Goal: Information Seeking & Learning: Learn about a topic

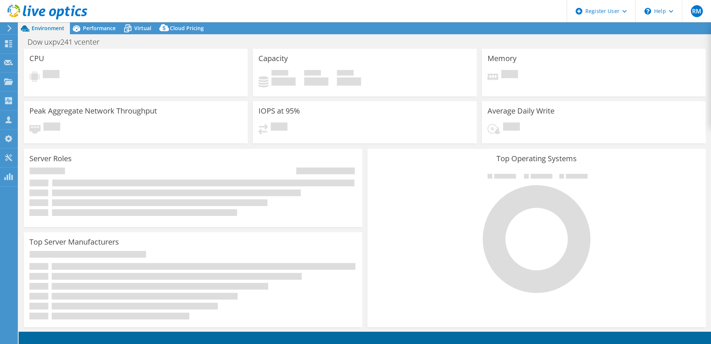
select select "USD"
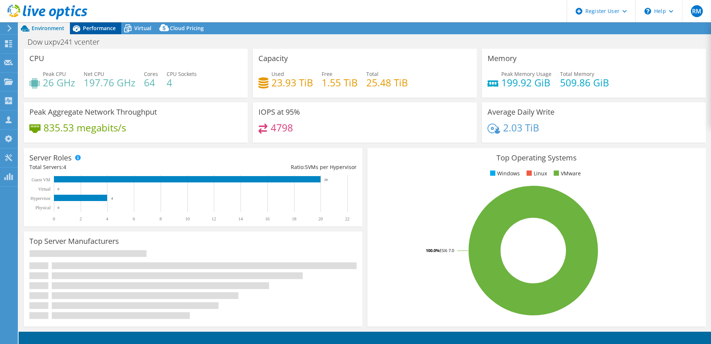
click at [99, 31] on span "Performance" at bounding box center [99, 28] width 33 height 7
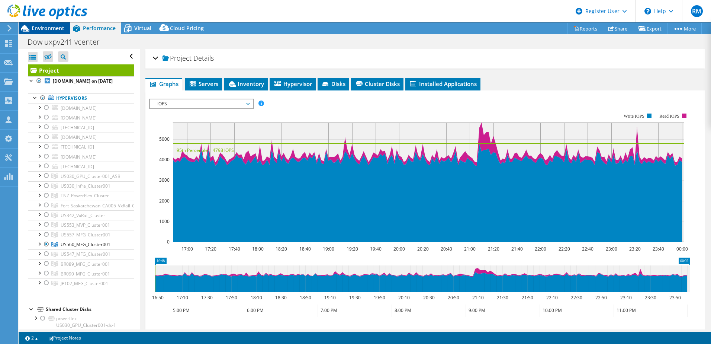
click at [43, 31] on span "Environment" at bounding box center [48, 28] width 33 height 7
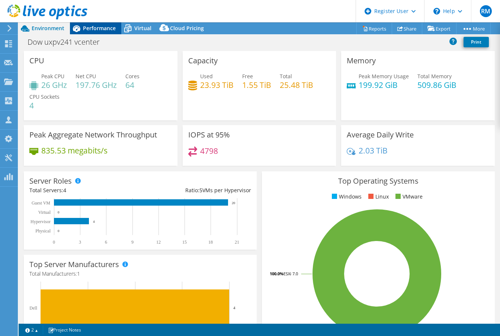
click at [91, 24] on div "Performance" at bounding box center [95, 28] width 51 height 12
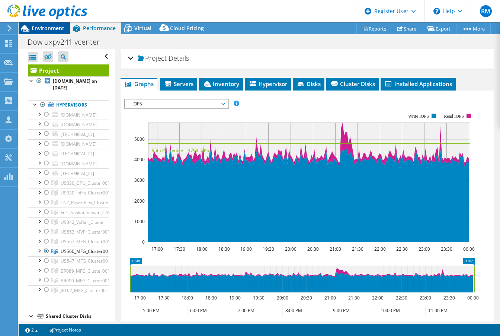
click at [46, 26] on span "Environment" at bounding box center [48, 28] width 33 height 7
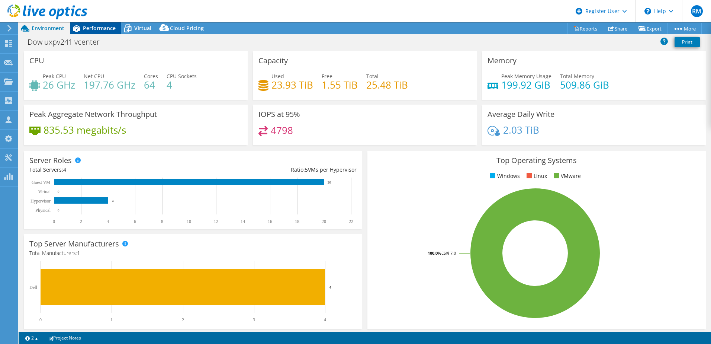
click at [100, 28] on span "Performance" at bounding box center [99, 28] width 33 height 7
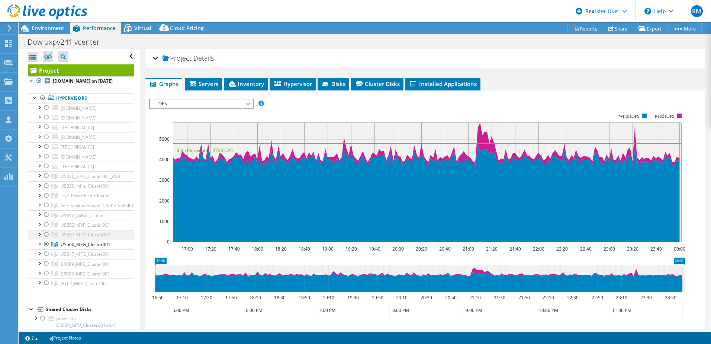
drag, startPoint x: 44, startPoint y: 239, endPoint x: 46, endPoint y: 243, distance: 4.5
click at [44, 239] on div at bounding box center [46, 234] width 7 height 9
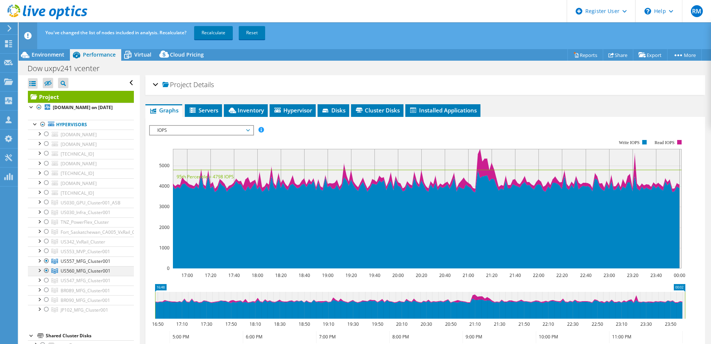
click at [47, 275] on div at bounding box center [46, 270] width 7 height 9
click at [227, 32] on link "Recalculate" at bounding box center [213, 32] width 39 height 13
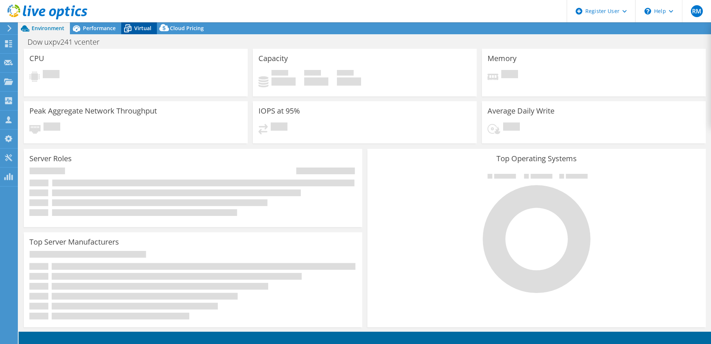
select select "USD"
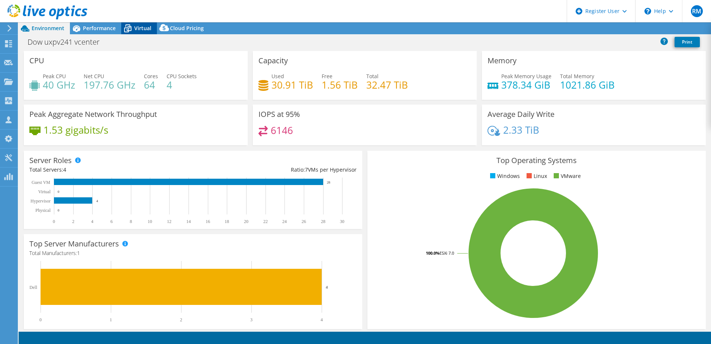
click at [138, 27] on span "Virtual" at bounding box center [142, 28] width 17 height 7
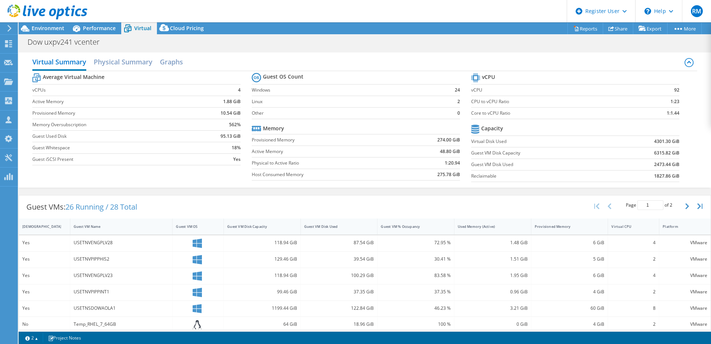
click at [180, 192] on div "Guest VMs: 26 Running / 28 Total Page 1 of 2 5 rows 10 rows 20 rows 25 rows 50 …" at bounding box center [365, 339] width 693 height 296
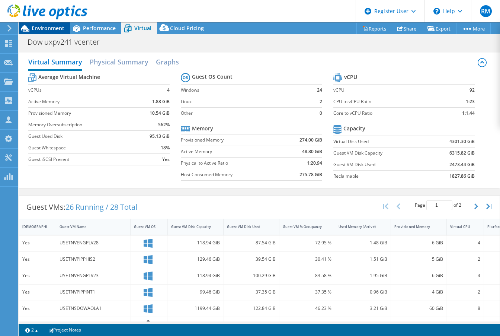
click at [54, 31] on span "Environment" at bounding box center [48, 28] width 33 height 7
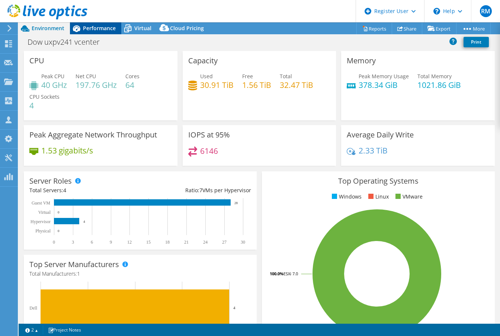
click at [104, 28] on span "Performance" at bounding box center [99, 28] width 33 height 7
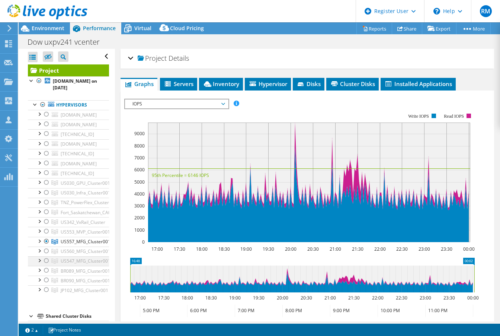
click at [49, 261] on div at bounding box center [46, 260] width 7 height 9
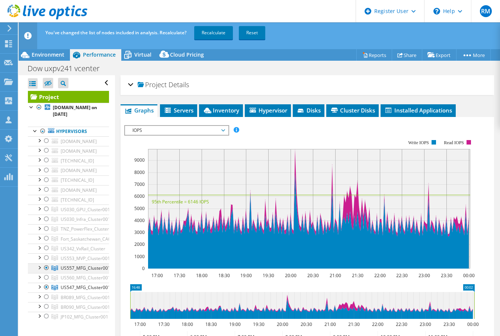
click at [48, 266] on div at bounding box center [46, 267] width 7 height 9
click at [213, 40] on div "You've changed the list of nodes included in analysis. Recalculate? Recalculate…" at bounding box center [273, 32] width 459 height 21
click at [214, 36] on link "Recalculate" at bounding box center [213, 32] width 39 height 13
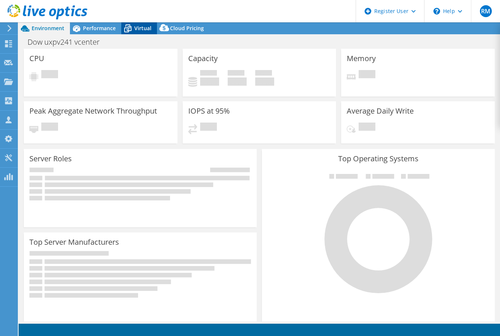
select select "USD"
click at [139, 25] on span "Virtual" at bounding box center [142, 28] width 17 height 7
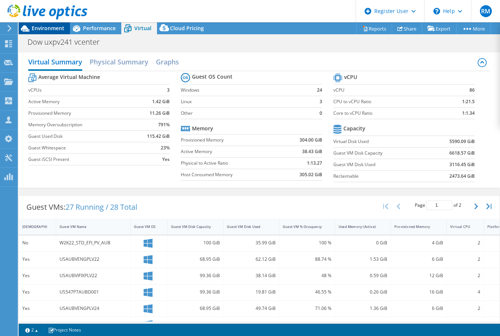
click at [52, 31] on span "Environment" at bounding box center [48, 28] width 33 height 7
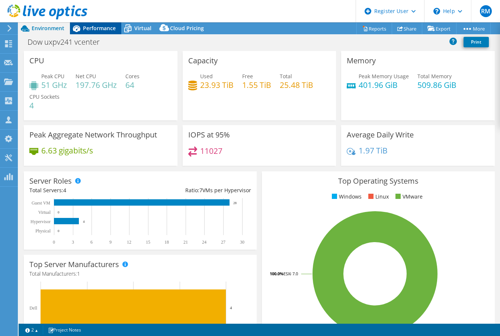
click at [97, 32] on div "Performance" at bounding box center [95, 28] width 51 height 12
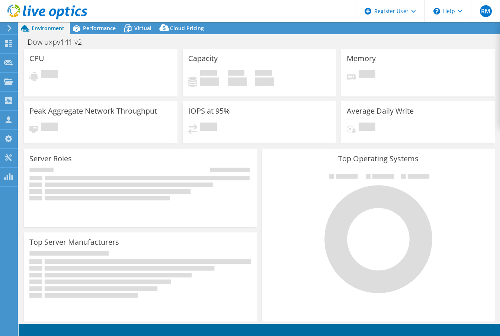
select select "USD"
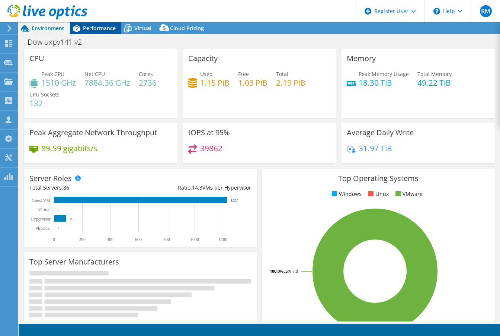
click at [102, 27] on span "Performance" at bounding box center [99, 28] width 33 height 7
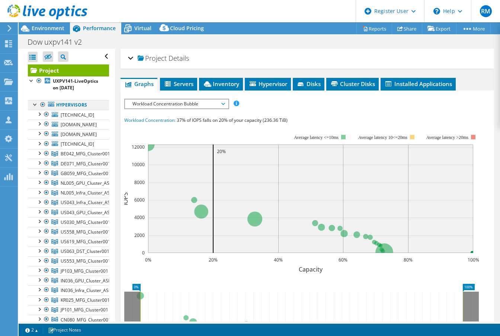
click at [41, 109] on div at bounding box center [42, 104] width 7 height 9
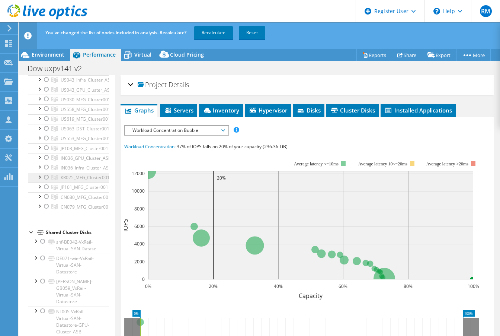
scroll to position [112, 0]
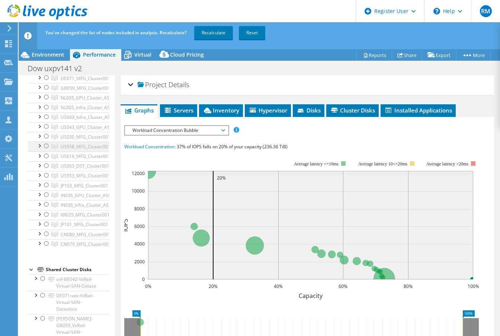
click at [48, 150] on div at bounding box center [46, 145] width 7 height 9
click at [219, 36] on link "Recalculate" at bounding box center [213, 32] width 39 height 13
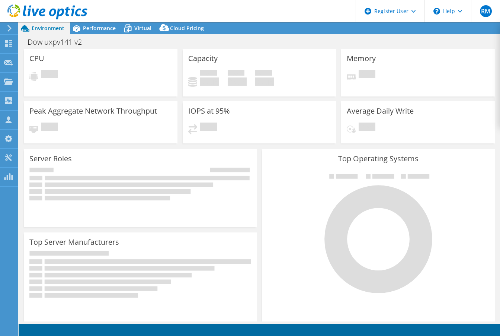
select select "USD"
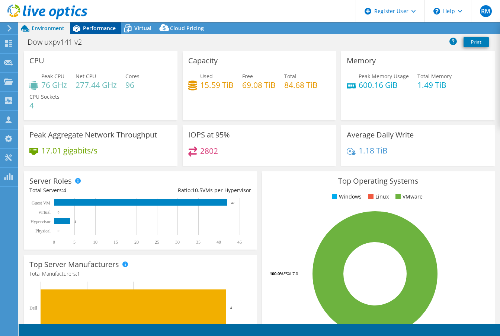
click at [90, 30] on span "Performance" at bounding box center [99, 28] width 33 height 7
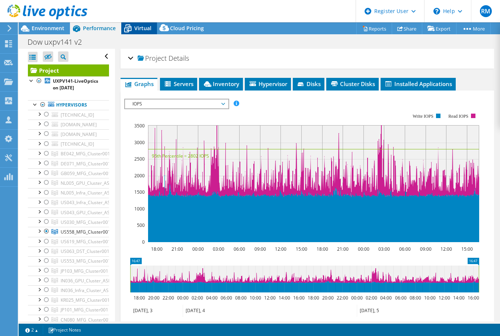
click at [140, 31] on span "Virtual" at bounding box center [142, 28] width 17 height 7
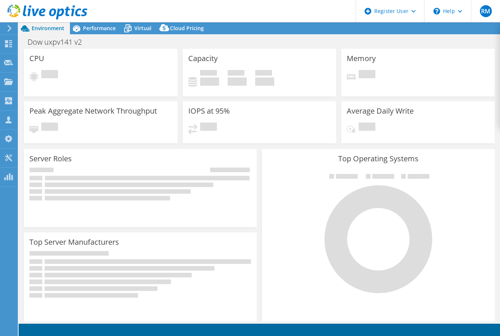
select select "USD"
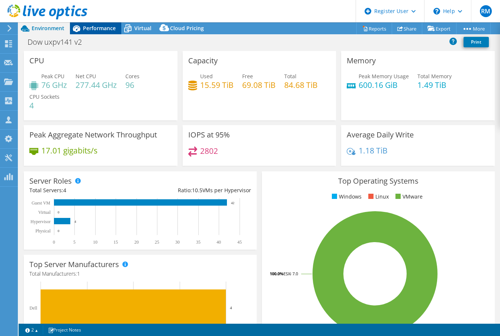
click at [106, 31] on span "Performance" at bounding box center [99, 28] width 33 height 7
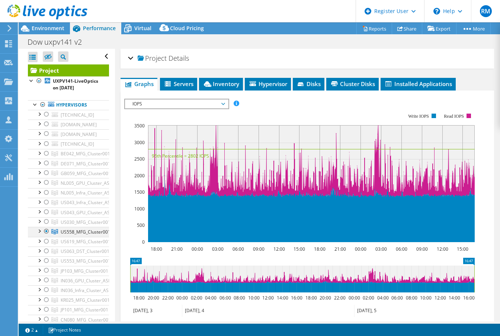
click at [48, 236] on div at bounding box center [46, 231] width 7 height 9
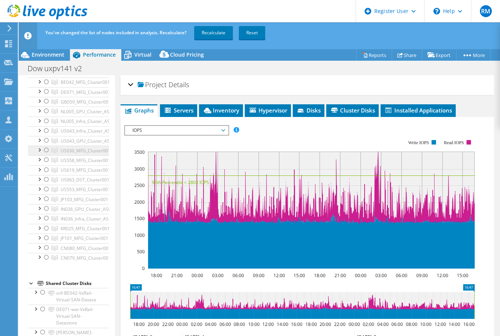
scroll to position [112, 0]
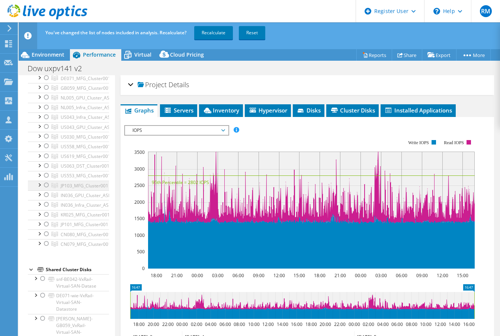
click at [43, 189] on div at bounding box center [46, 184] width 7 height 9
click at [211, 31] on link "Recalculate" at bounding box center [213, 32] width 39 height 13
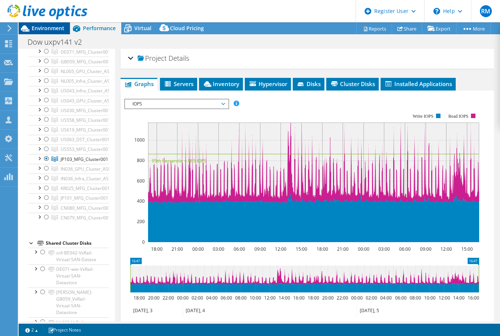
click at [60, 30] on span "Environment" at bounding box center [48, 28] width 33 height 7
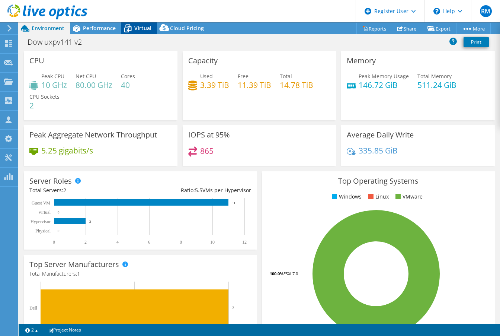
click at [136, 26] on span "Virtual" at bounding box center [142, 28] width 17 height 7
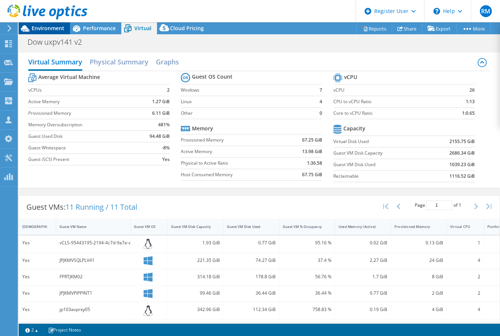
click at [66, 29] on div "Environment" at bounding box center [44, 28] width 51 height 12
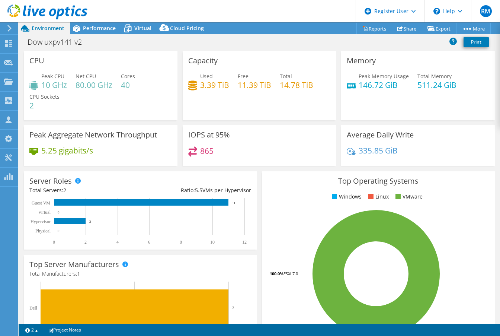
click at [228, 175] on div "Server Roles Physical Servers represent bare metal servers that were targets of…" at bounding box center [140, 210] width 233 height 78
click at [97, 29] on span "Performance" at bounding box center [99, 28] width 33 height 7
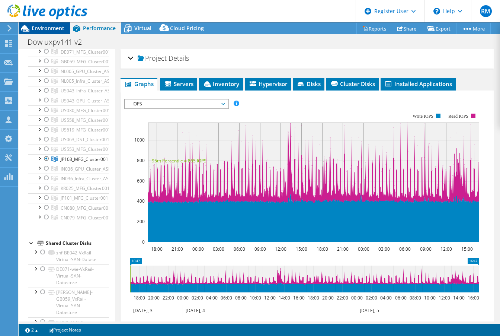
click at [55, 29] on span "Environment" at bounding box center [48, 28] width 33 height 7
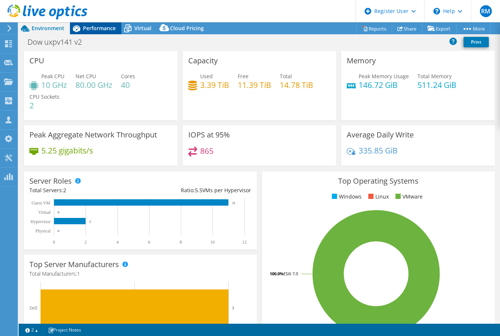
click at [91, 28] on span "Performance" at bounding box center [99, 28] width 33 height 7
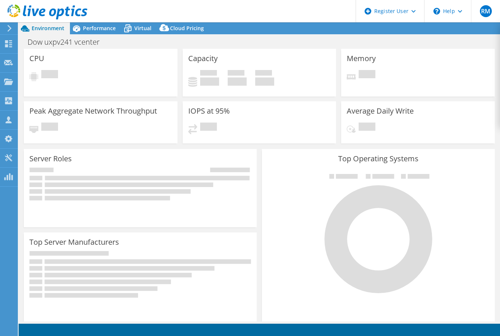
select select "USD"
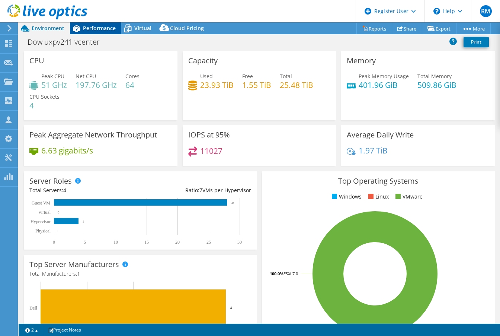
click at [94, 26] on span "Performance" at bounding box center [99, 28] width 33 height 7
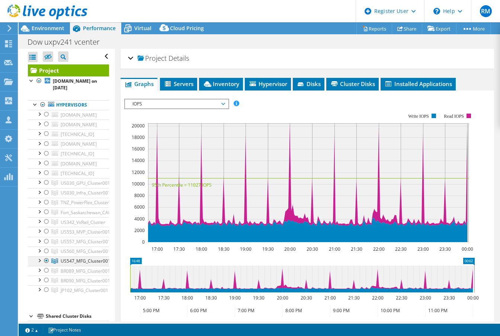
click at [47, 261] on div at bounding box center [46, 260] width 7 height 9
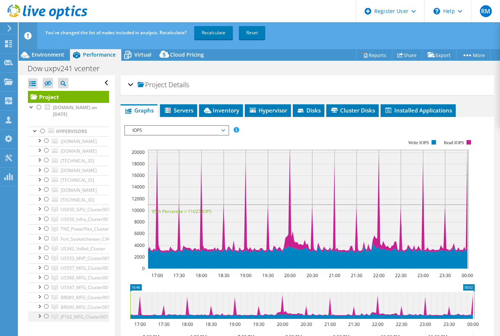
click at [47, 317] on div at bounding box center [46, 315] width 7 height 9
click at [218, 36] on link "Recalculate" at bounding box center [213, 32] width 39 height 13
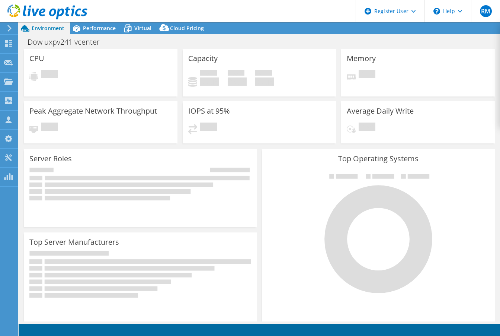
select select "USD"
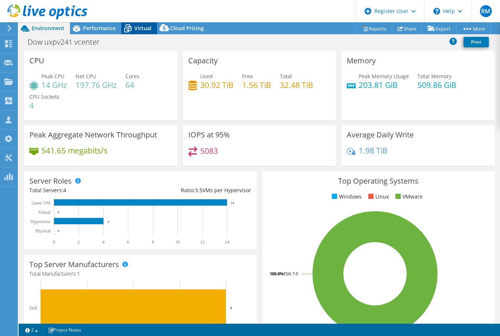
click at [139, 27] on span "Virtual" at bounding box center [142, 28] width 17 height 7
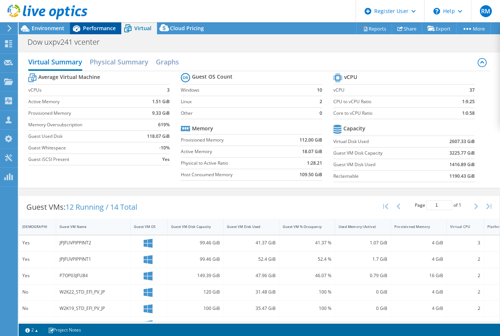
click at [103, 33] on div "Performance" at bounding box center [95, 28] width 51 height 12
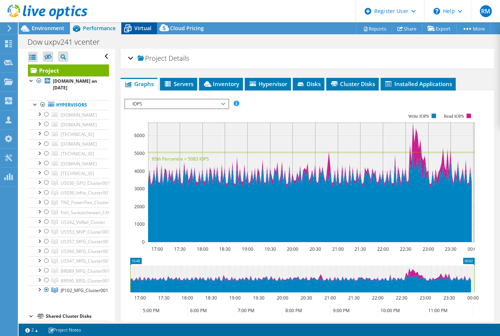
click at [136, 27] on span "Virtual" at bounding box center [142, 28] width 17 height 7
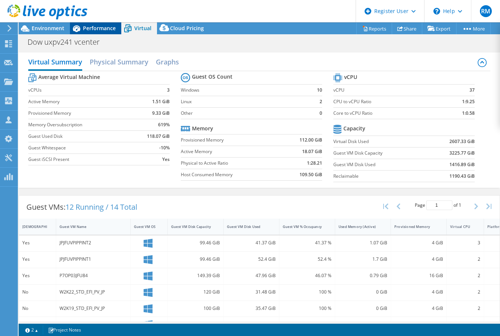
click at [101, 28] on span "Performance" at bounding box center [99, 28] width 33 height 7
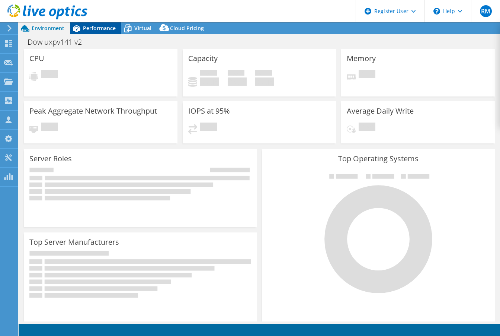
select select "USD"
click at [96, 27] on span "Performance" at bounding box center [99, 28] width 33 height 7
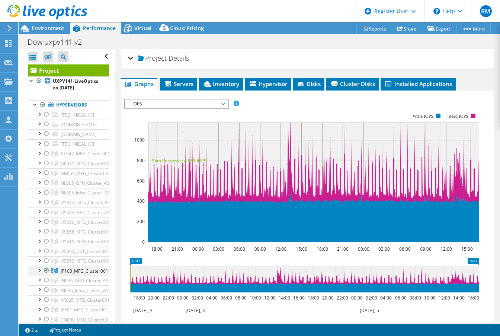
click at [45, 275] on div at bounding box center [46, 270] width 7 height 9
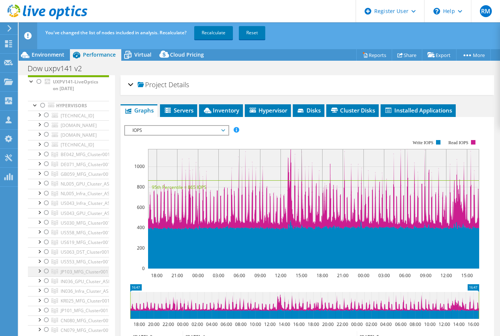
scroll to position [37, 0]
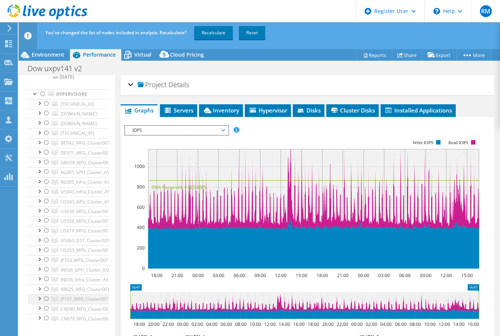
click at [46, 303] on div at bounding box center [46, 298] width 7 height 9
click at [211, 35] on link "Recalculate" at bounding box center [213, 32] width 39 height 13
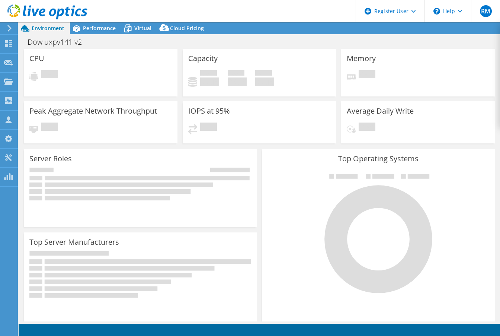
select select "USD"
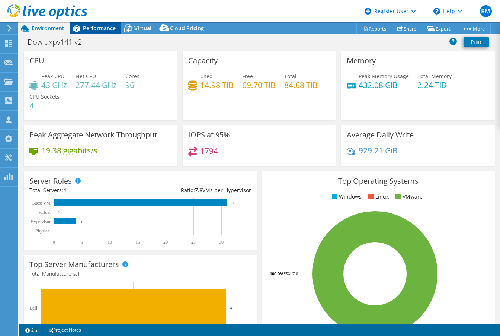
click at [101, 28] on span "Performance" at bounding box center [99, 28] width 33 height 7
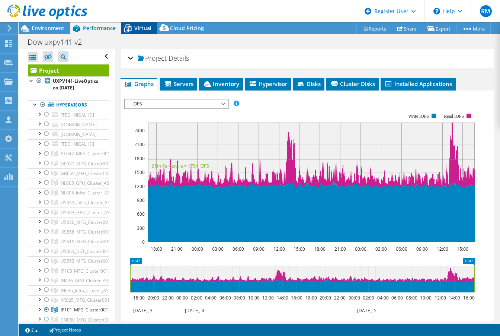
click at [125, 28] on icon at bounding box center [127, 29] width 7 height 6
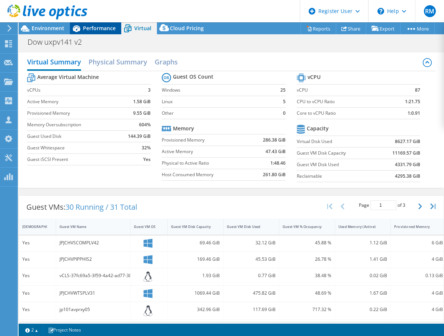
click at [109, 30] on span "Performance" at bounding box center [99, 28] width 33 height 7
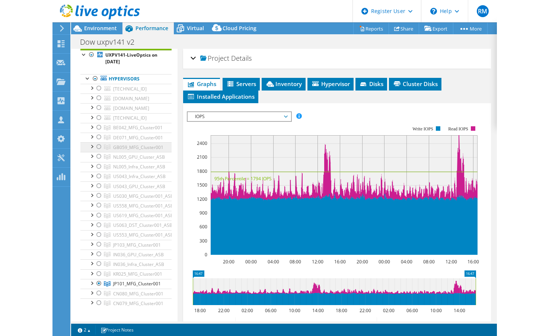
scroll to position [37, 0]
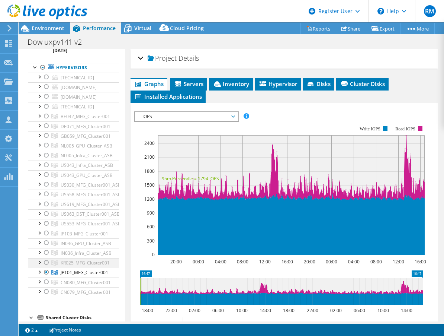
drag, startPoint x: 47, startPoint y: 262, endPoint x: 48, endPoint y: 266, distance: 4.2
click at [47, 262] on div at bounding box center [46, 262] width 7 height 9
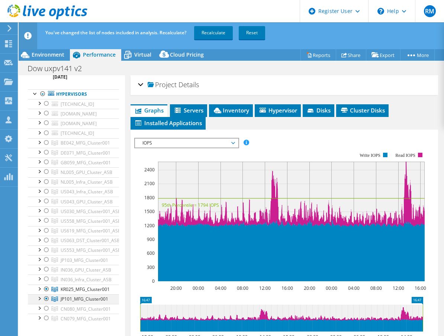
click at [47, 297] on div at bounding box center [46, 298] width 7 height 9
click at [222, 34] on link "Recalculate" at bounding box center [213, 32] width 39 height 13
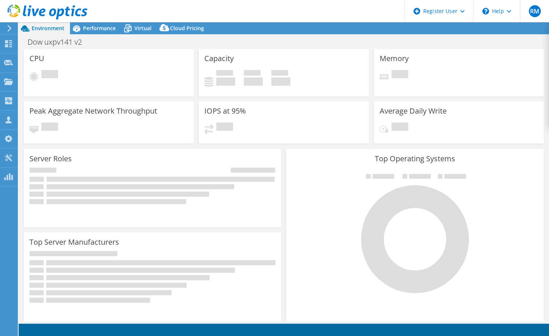
select select "USD"
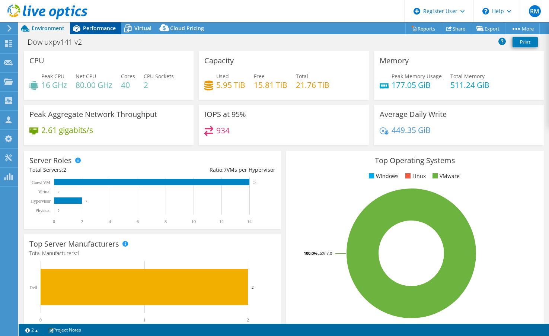
click at [97, 28] on span "Performance" at bounding box center [99, 28] width 33 height 7
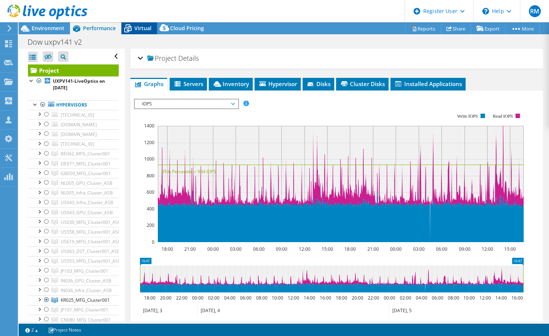
click at [130, 26] on icon at bounding box center [127, 29] width 7 height 6
